Goal: Information Seeking & Learning: Learn about a topic

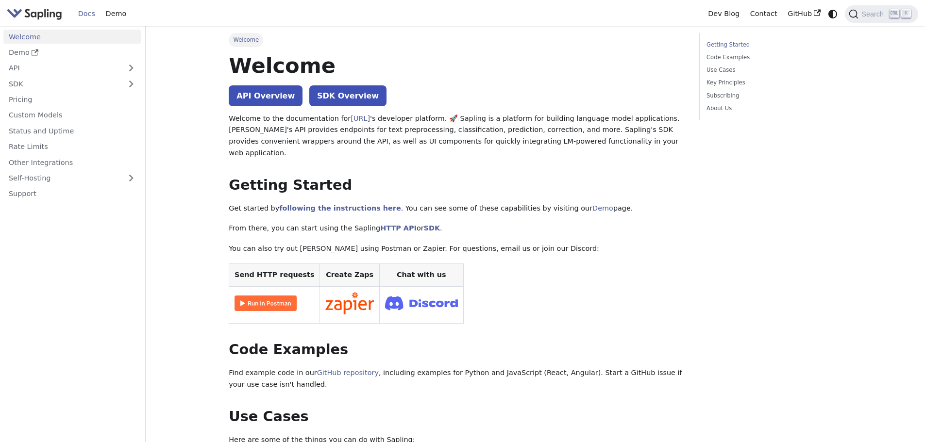
click at [43, 15] on img "Main" at bounding box center [34, 14] width 55 height 14
